Goal: Information Seeking & Learning: Understand process/instructions

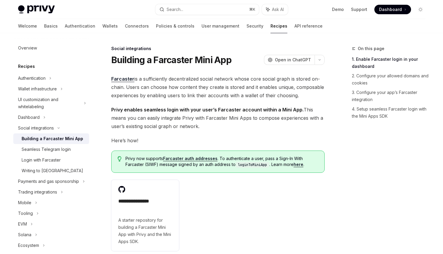
scroll to position [41, 0]
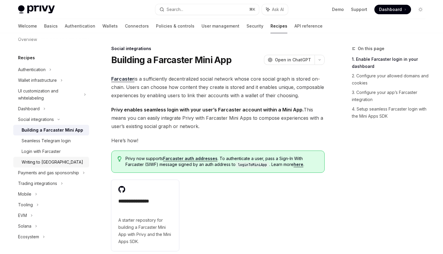
click at [80, 167] on link "Writing to [GEOGRAPHIC_DATA]" at bounding box center [51, 162] width 76 height 11
type textarea "*"
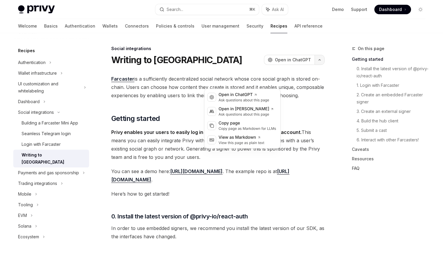
click at [315, 65] on button "button" at bounding box center [320, 60] width 10 height 10
click at [251, 126] on div "Copy page" at bounding box center [248, 123] width 58 height 6
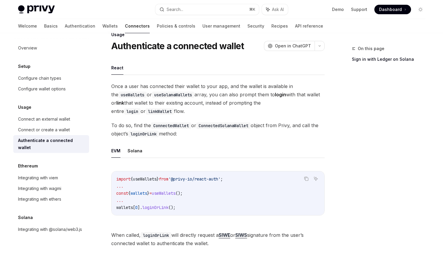
scroll to position [63, 0]
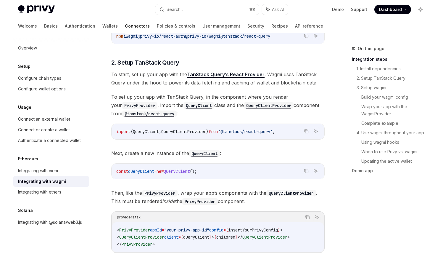
scroll to position [241, 0]
